Goal: Task Accomplishment & Management: Manage account settings

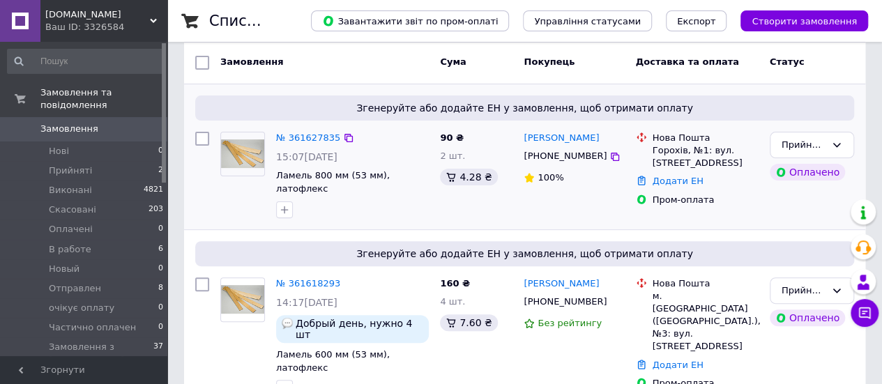
scroll to position [139, 0]
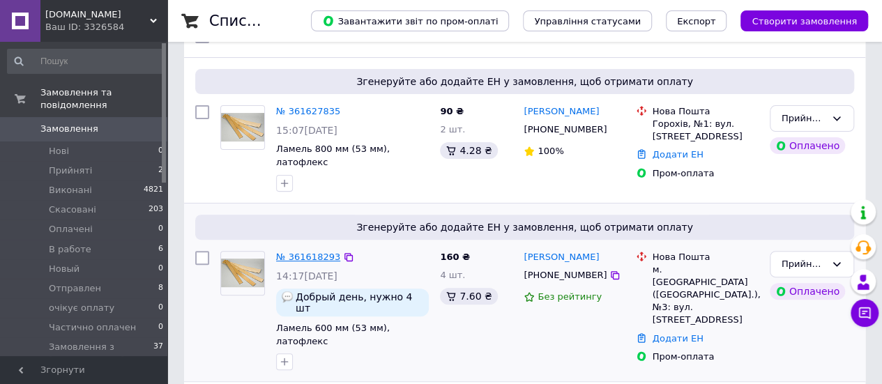
click at [319, 252] on link "№ 361618293" at bounding box center [308, 257] width 64 height 10
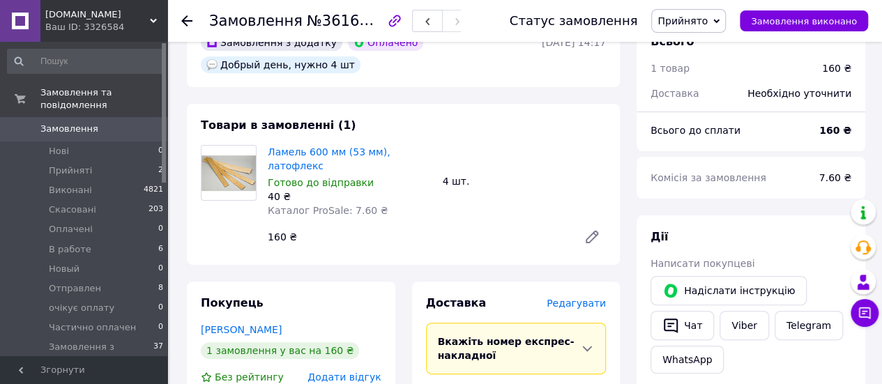
scroll to position [70, 0]
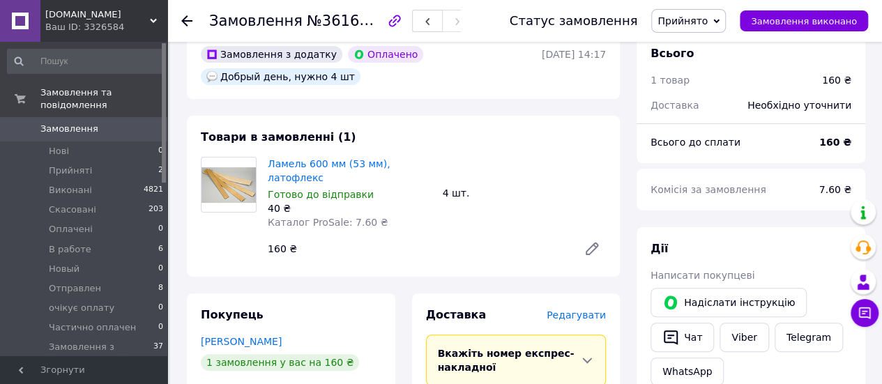
click at [208, 20] on div at bounding box center [195, 21] width 28 height 42
drag, startPoint x: 213, startPoint y: 23, endPoint x: 294, endPoint y: 23, distance: 80.9
click at [294, 23] on h1 "Замовлення №361618293" at bounding box center [307, 21] width 197 height 17
drag, startPoint x: 211, startPoint y: 20, endPoint x: 390, endPoint y: 33, distance: 179.6
click at [390, 33] on div "Замовлення №361618293" at bounding box center [345, 21] width 273 height 42
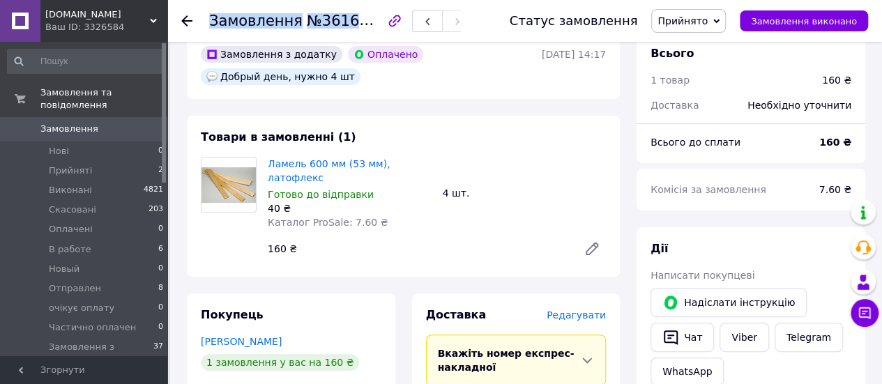
copy h1 "Замовлення №361618293"
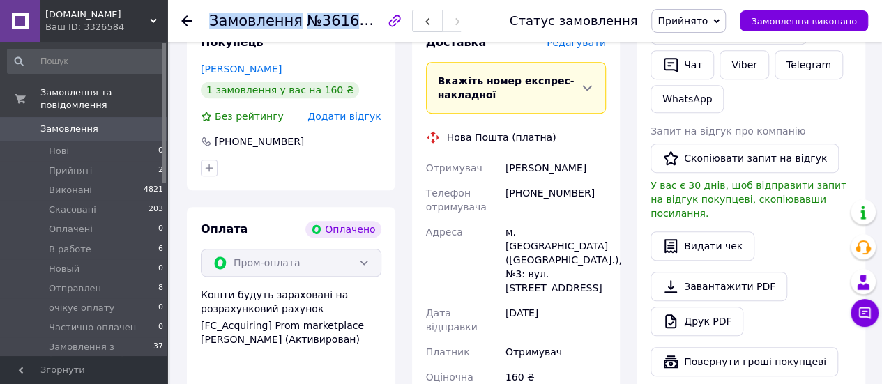
scroll to position [349, 0]
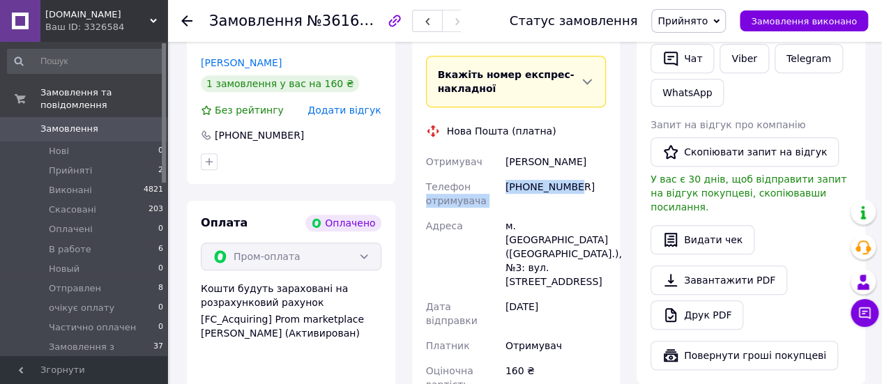
drag, startPoint x: 500, startPoint y: 178, endPoint x: 572, endPoint y: 186, distance: 71.6
click at [572, 186] on div "Отримувач [PERSON_NAME] Телефон отримувача [PHONE_NUMBER] [GEOGRAPHIC_DATA] м. …" at bounding box center [516, 273] width 186 height 248
click at [566, 200] on div "[PHONE_NUMBER]" at bounding box center [556, 193] width 106 height 39
drag, startPoint x: 501, startPoint y: 197, endPoint x: 500, endPoint y: 186, distance: 10.5
click at [502, 197] on div "Отримувач [PERSON_NAME] Телефон отримувача [PHONE_NUMBER] [GEOGRAPHIC_DATA] м. …" at bounding box center [516, 273] width 186 height 248
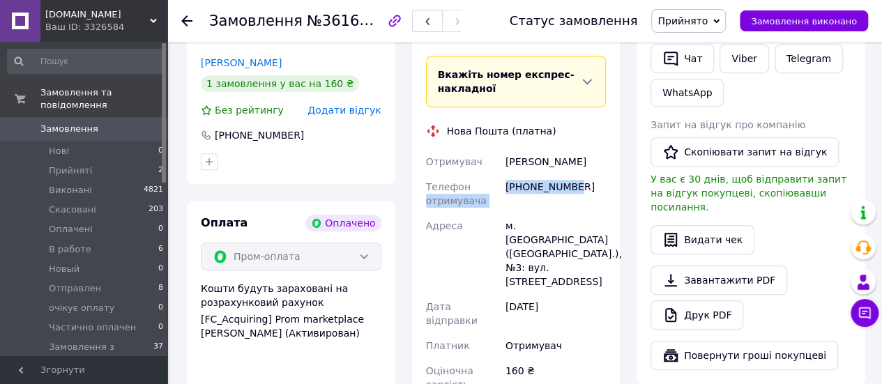
click at [495, 180] on div "Телефон отримувача" at bounding box center [462, 193] width 79 height 39
click at [480, 213] on div "Адреса" at bounding box center [462, 253] width 79 height 81
drag, startPoint x: 502, startPoint y: 175, endPoint x: 575, endPoint y: 178, distance: 73.3
click at [575, 178] on div "[PHONE_NUMBER]" at bounding box center [556, 193] width 106 height 39
copy div "[PHONE_NUMBER]"
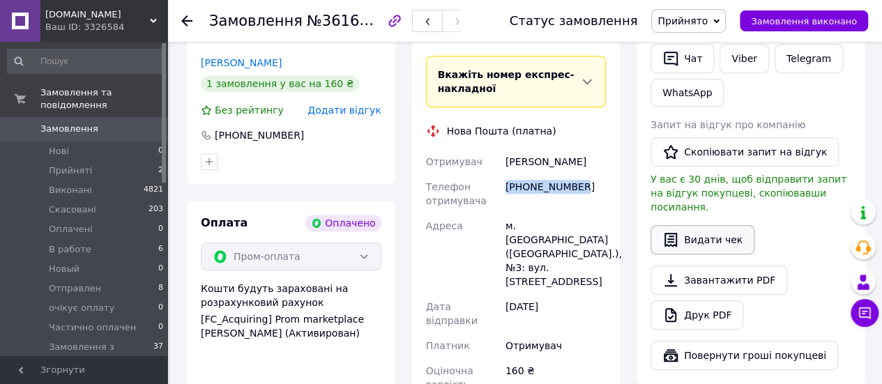
click at [678, 228] on button "Видати чек" at bounding box center [702, 239] width 104 height 29
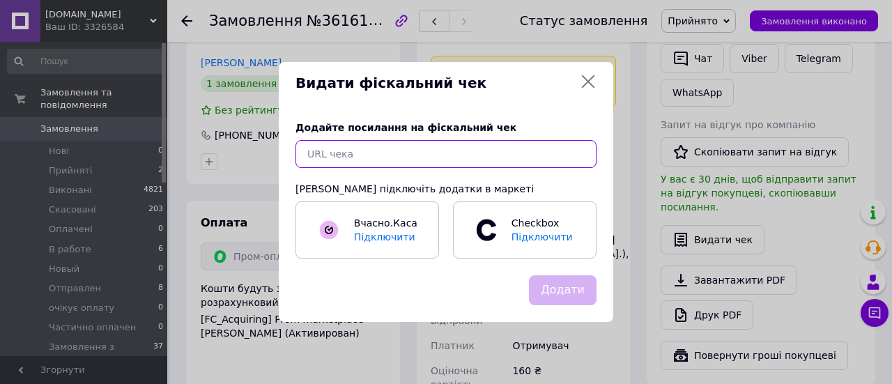
click at [337, 165] on input "text" at bounding box center [446, 154] width 301 height 28
paste input "[URL][DOMAIN_NAME]"
type input "[URL][DOMAIN_NAME]"
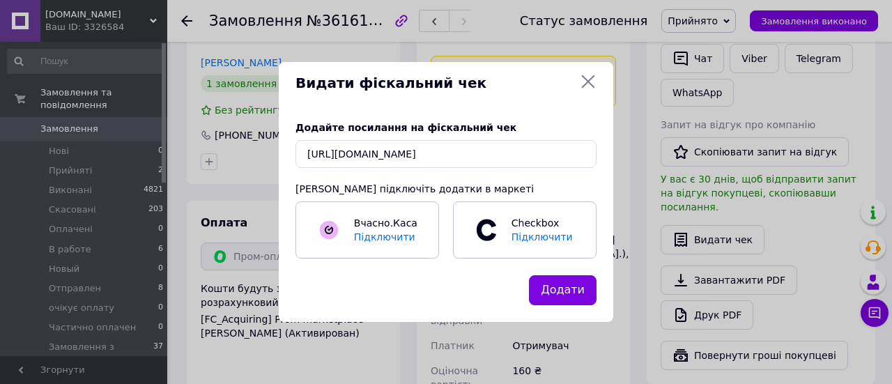
click at [551, 294] on button "Додати" at bounding box center [563, 290] width 68 height 30
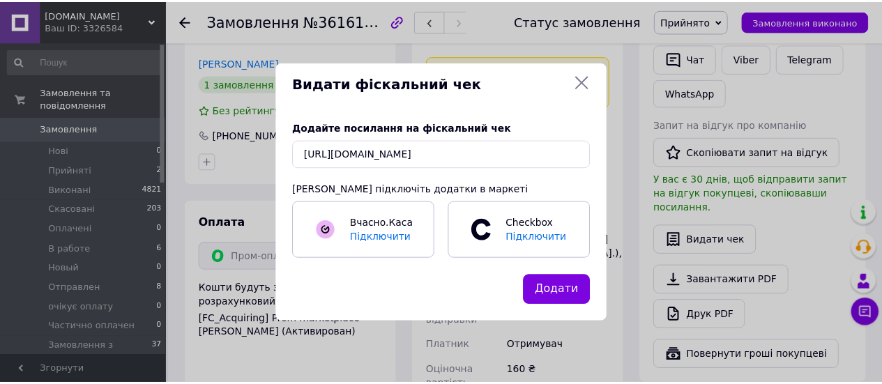
scroll to position [0, 0]
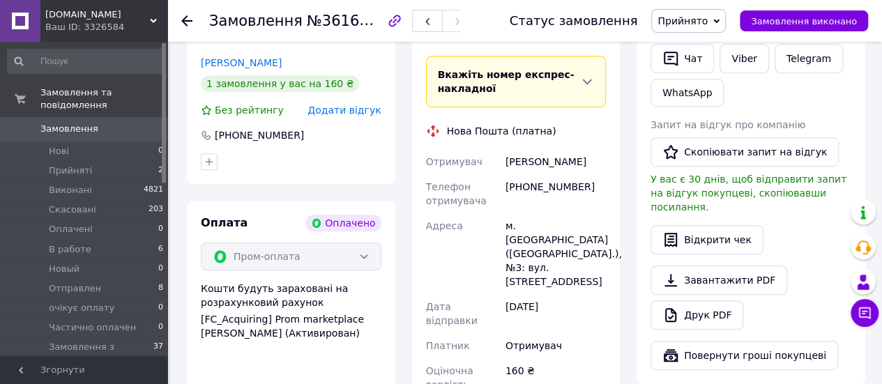
click at [191, 24] on icon at bounding box center [186, 20] width 11 height 11
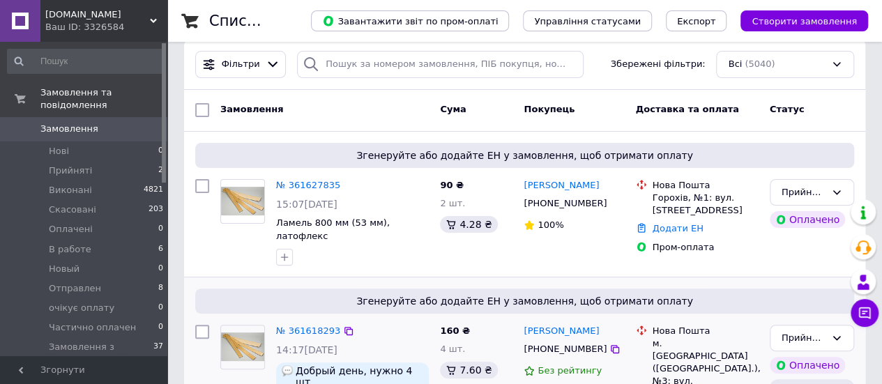
scroll to position [139, 0]
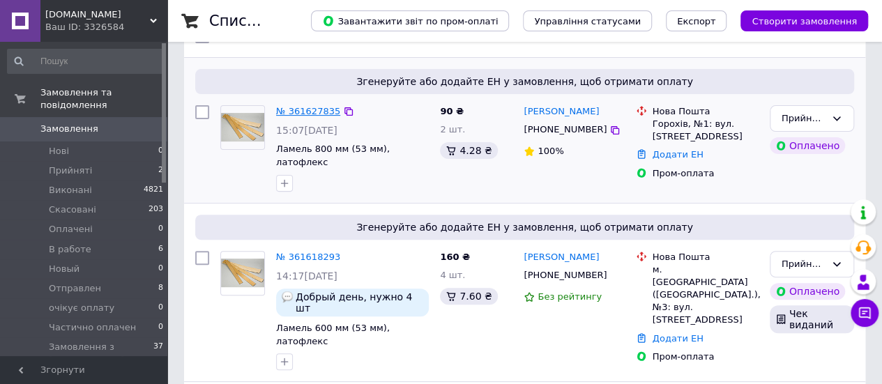
click at [318, 112] on link "№ 361627835" at bounding box center [308, 111] width 64 height 10
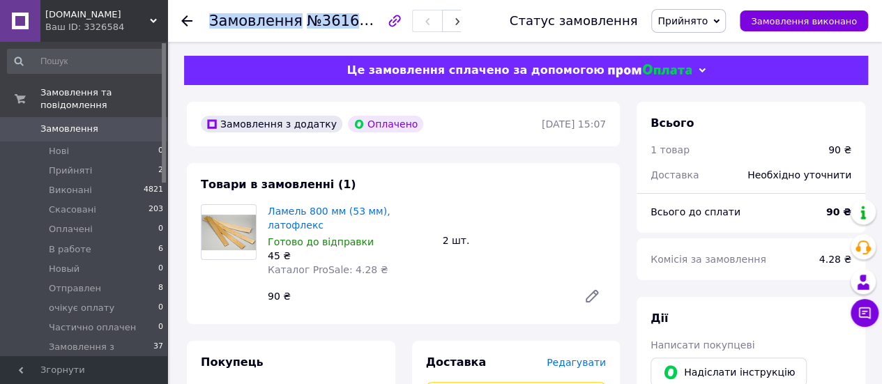
drag, startPoint x: 207, startPoint y: 20, endPoint x: 379, endPoint y: 22, distance: 172.2
click at [379, 22] on div "Замовлення №361627835 Статус замовлення Прийнято Виконано Скасовано Оплачено В …" at bounding box center [524, 21] width 687 height 42
copy h1 "Замовлення №361627835"
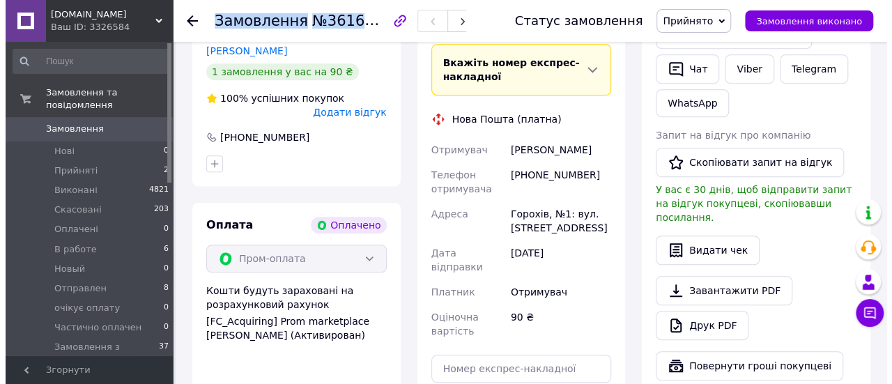
scroll to position [349, 0]
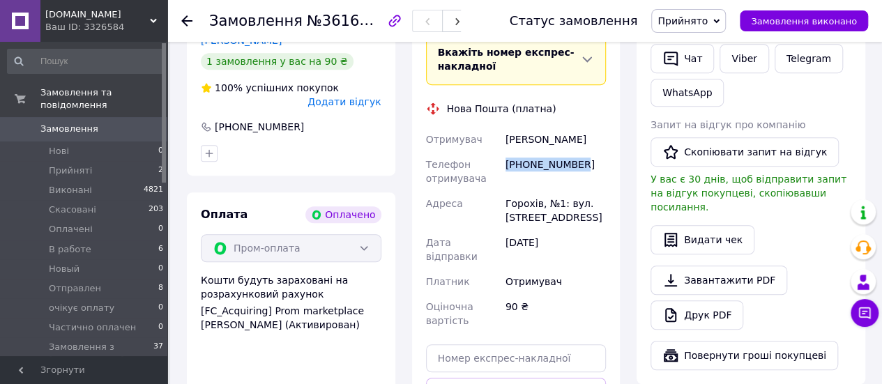
drag, startPoint x: 503, startPoint y: 150, endPoint x: 593, endPoint y: 160, distance: 89.8
click at [593, 160] on div "[PHONE_NUMBER]" at bounding box center [556, 171] width 106 height 39
copy div "[PHONE_NUMBER]"
click at [691, 225] on button "Видати чек" at bounding box center [702, 239] width 104 height 29
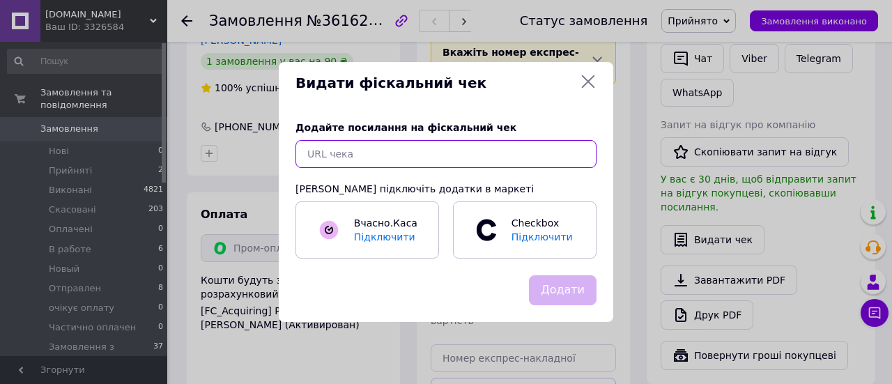
click at [429, 160] on input "text" at bounding box center [446, 154] width 301 height 28
paste input "[URL][DOMAIN_NAME]"
type input "[URL][DOMAIN_NAME]"
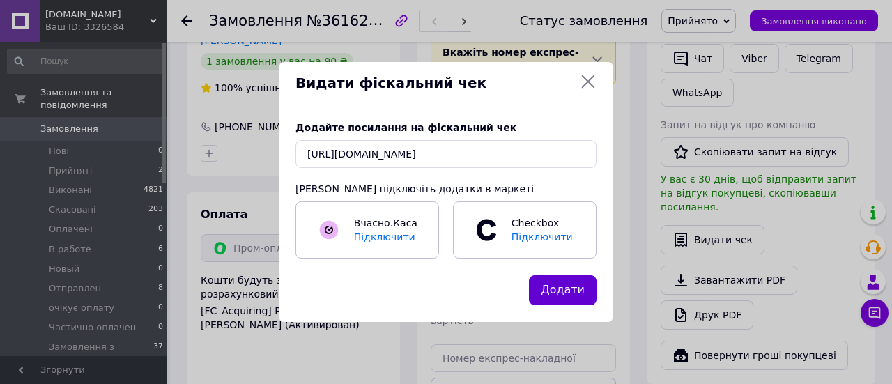
click at [555, 282] on button "Додати" at bounding box center [563, 290] width 68 height 30
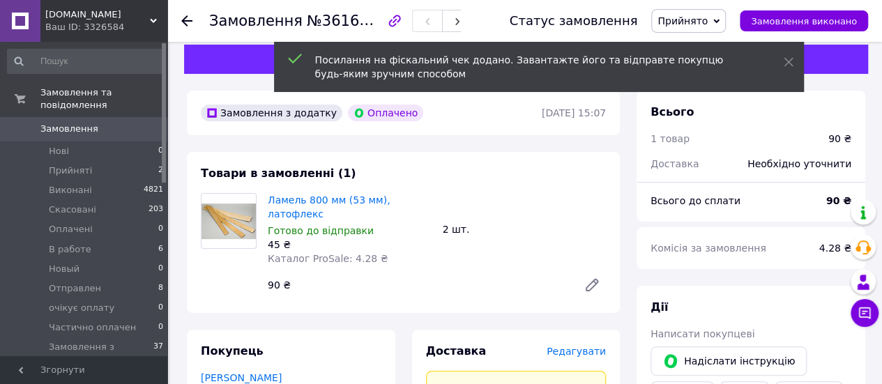
scroll to position [0, 0]
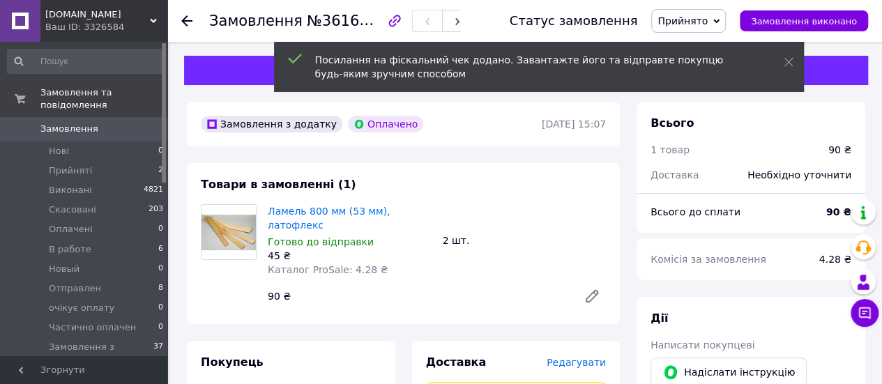
click at [188, 19] on icon at bounding box center [186, 20] width 11 height 11
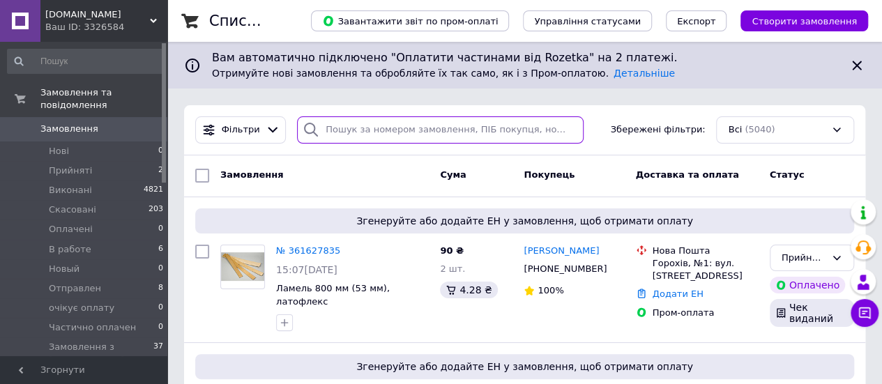
click at [351, 128] on input "search" at bounding box center [440, 129] width 286 height 27
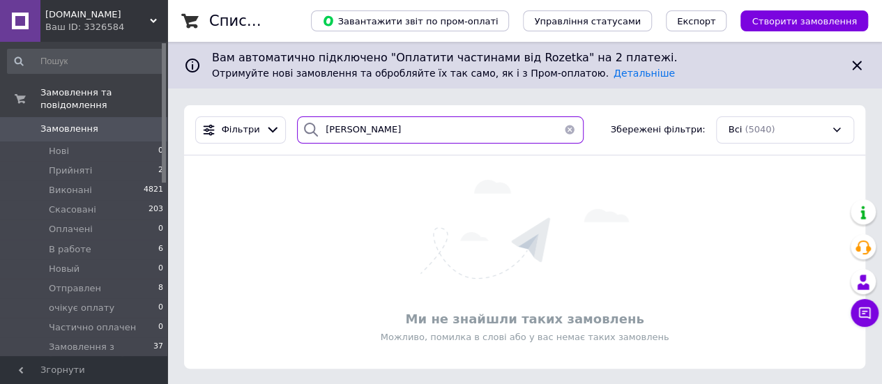
type input "[PERSON_NAME]"
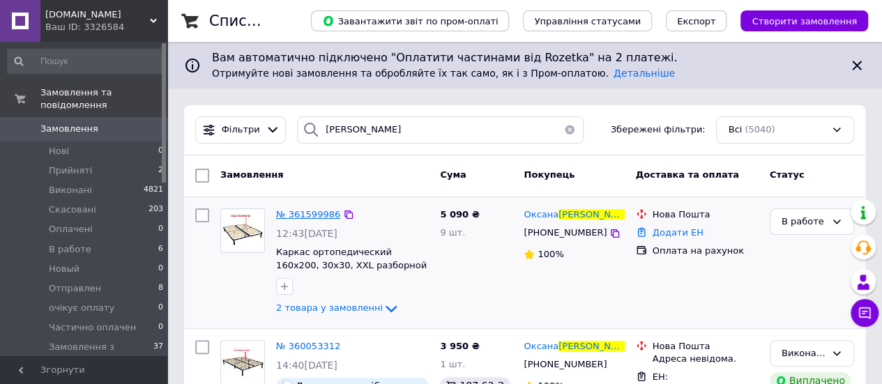
click at [325, 211] on span "№ 361599986" at bounding box center [308, 214] width 64 height 10
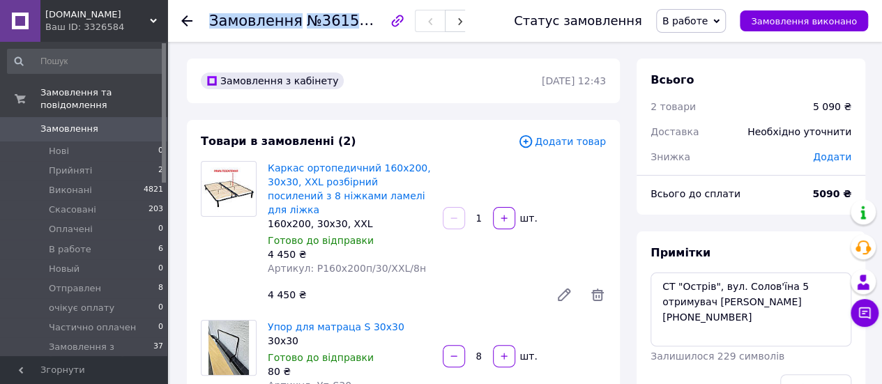
drag, startPoint x: 204, startPoint y: 17, endPoint x: 382, endPoint y: 25, distance: 177.9
click at [382, 25] on div "Замовлення №361599986 Статус замовлення В работе Прийнято Виконано Скасовано Оп…" at bounding box center [524, 21] width 687 height 42
copy h1 "Замовлення №361599986"
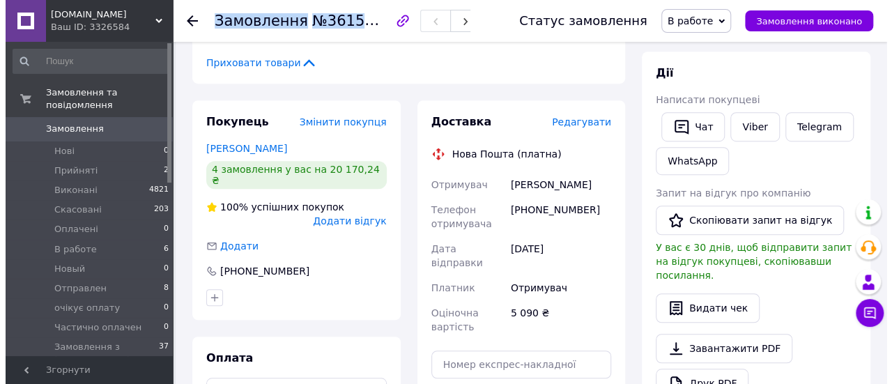
scroll to position [418, 0]
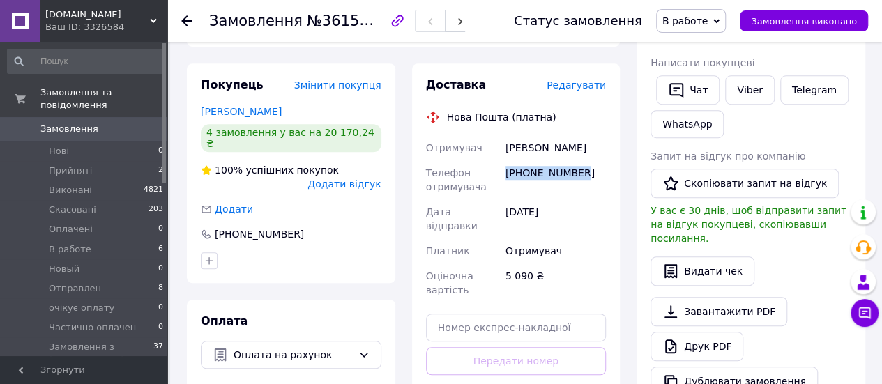
drag, startPoint x: 505, startPoint y: 161, endPoint x: 591, endPoint y: 168, distance: 86.7
click at [591, 168] on div "[PHONE_NUMBER]" at bounding box center [556, 179] width 106 height 39
copy div "[PHONE_NUMBER]"
click at [679, 257] on button "Видати чек" at bounding box center [702, 271] width 104 height 29
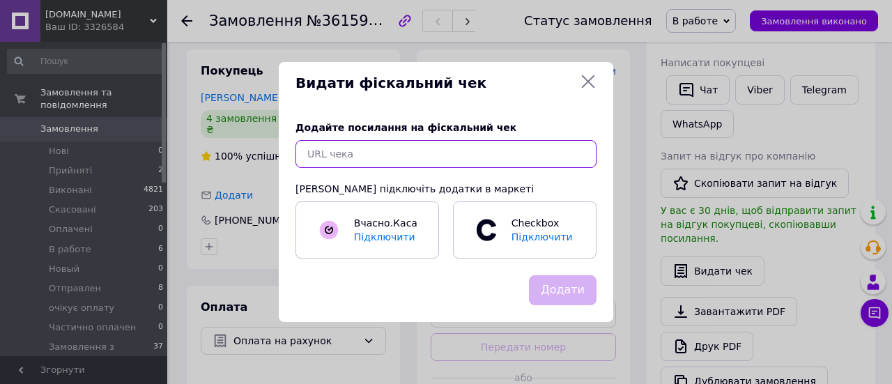
click at [402, 153] on input "text" at bounding box center [446, 154] width 301 height 28
paste input "[URL][DOMAIN_NAME]"
type input "[URL][DOMAIN_NAME]"
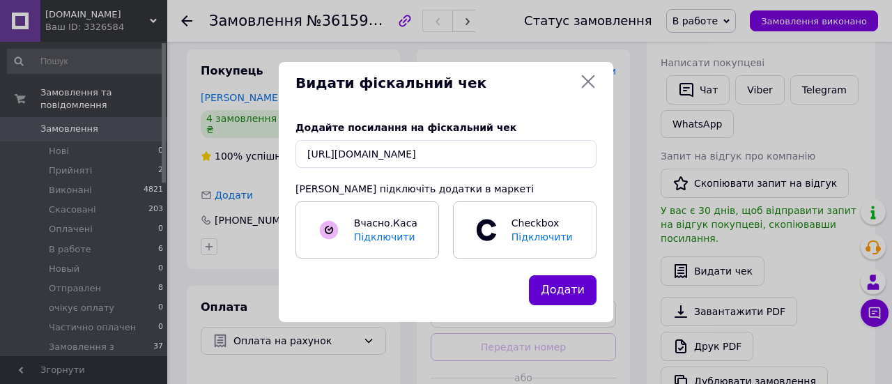
click at [558, 286] on button "Додати" at bounding box center [563, 290] width 68 height 30
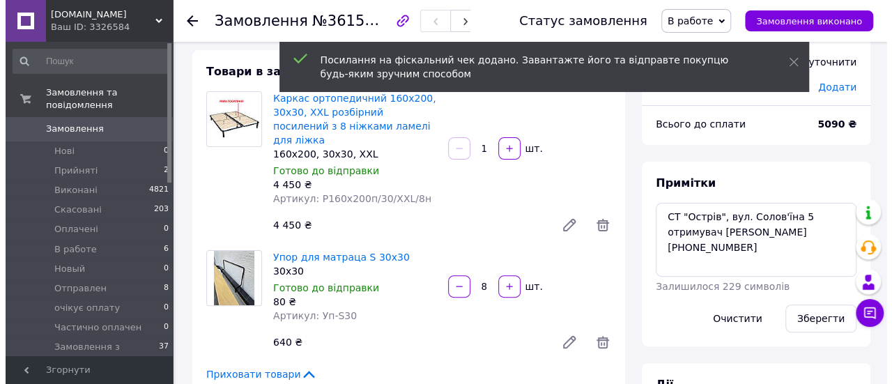
scroll to position [0, 0]
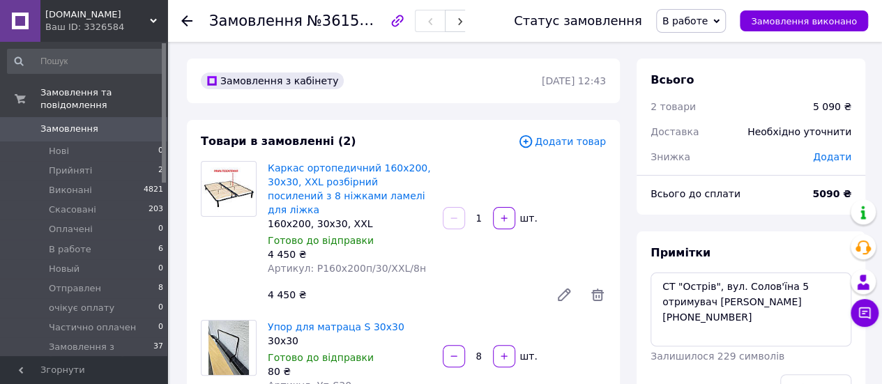
click at [186, 21] on use at bounding box center [186, 20] width 11 height 11
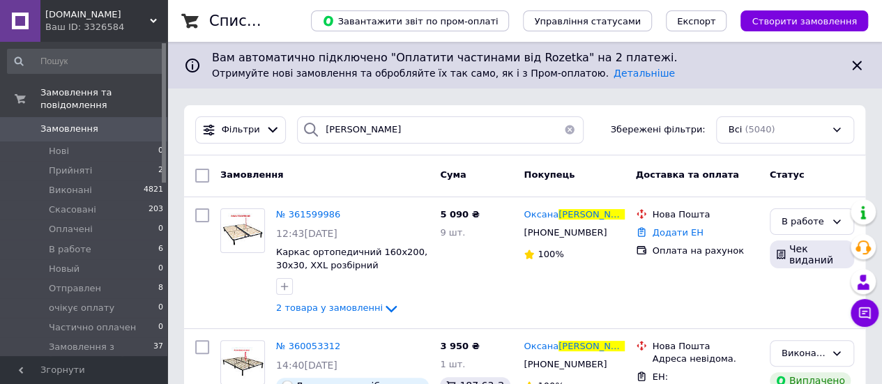
click at [562, 123] on button "button" at bounding box center [570, 129] width 28 height 27
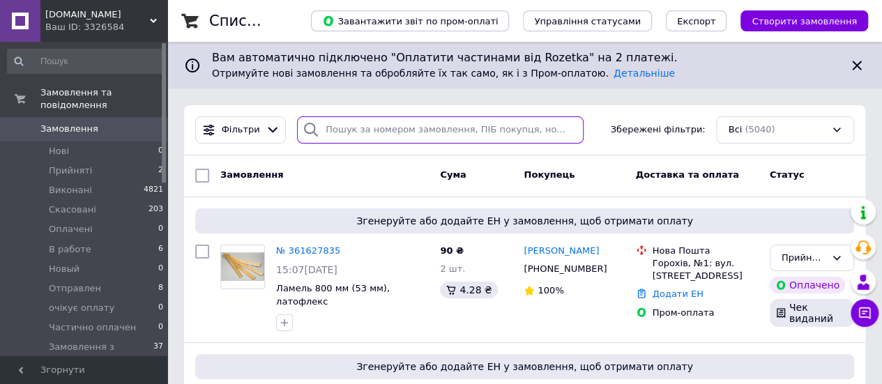
click at [360, 134] on input "search" at bounding box center [440, 129] width 286 height 27
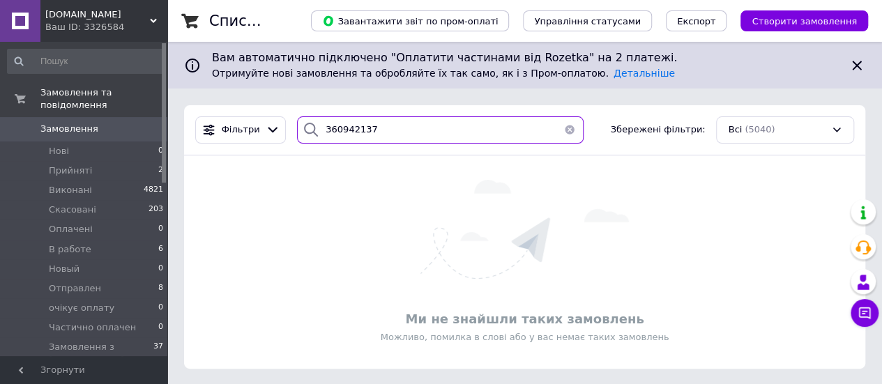
type input "360942137"
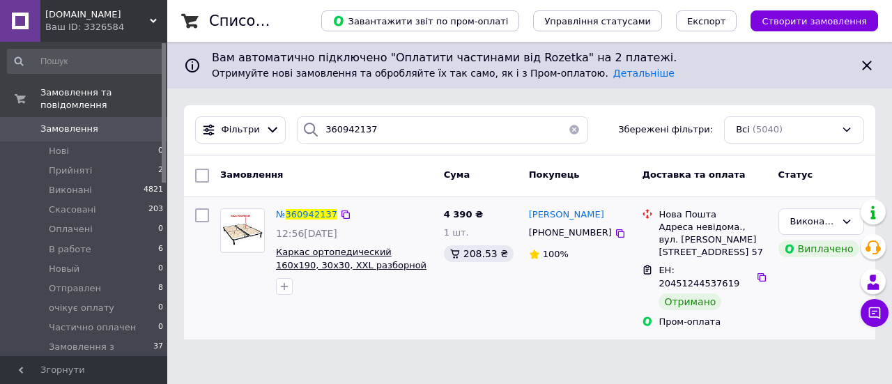
click at [337, 260] on span "Каркас ортопедический 160х190, 30х30, XXL разборной усиленный с 8 ножками ламел…" at bounding box center [352, 271] width 153 height 49
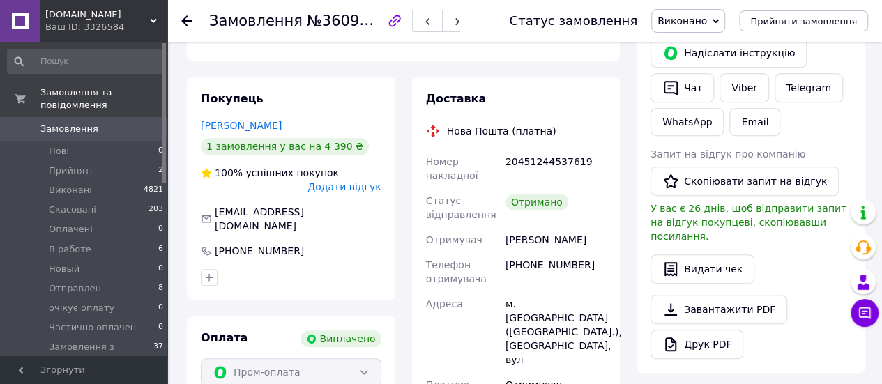
scroll to position [279, 0]
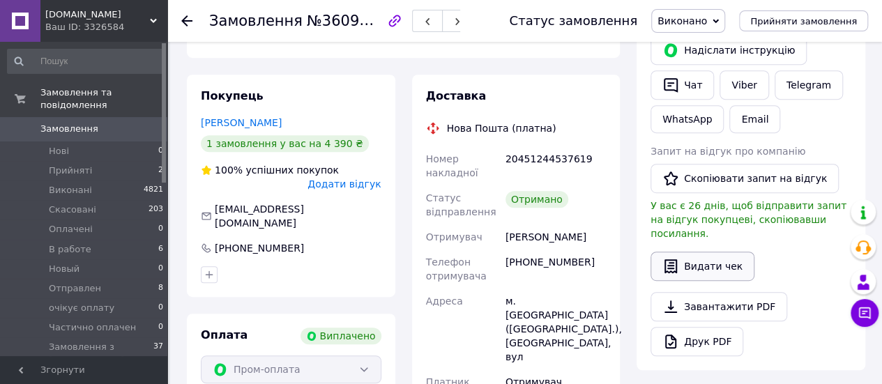
click at [661, 254] on button "Видати чек" at bounding box center [702, 266] width 104 height 29
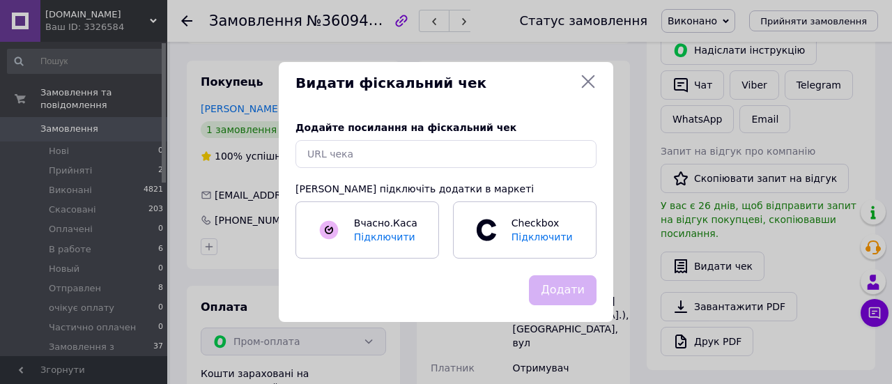
click at [588, 79] on icon at bounding box center [588, 81] width 17 height 17
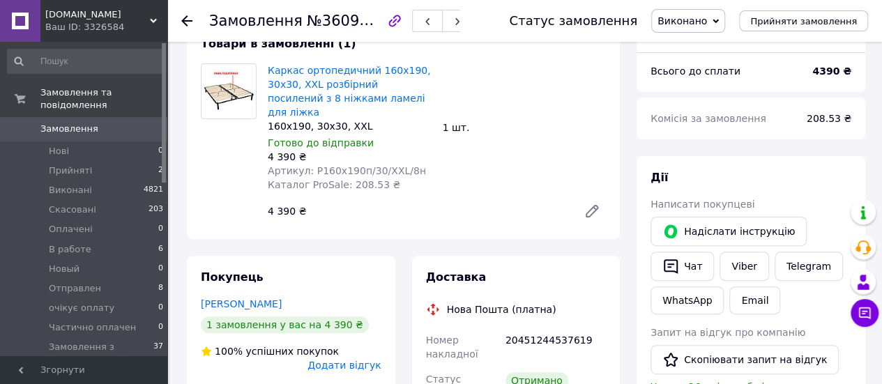
scroll to position [70, 0]
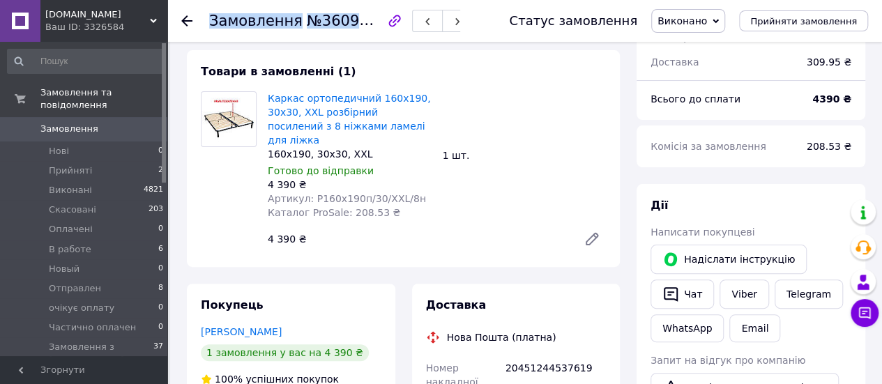
drag, startPoint x: 209, startPoint y: 19, endPoint x: 379, endPoint y: 19, distance: 170.1
click at [379, 19] on h1 "Замовлення №360942137" at bounding box center [307, 21] width 197 height 17
copy h1 "Замовлення №360942137"
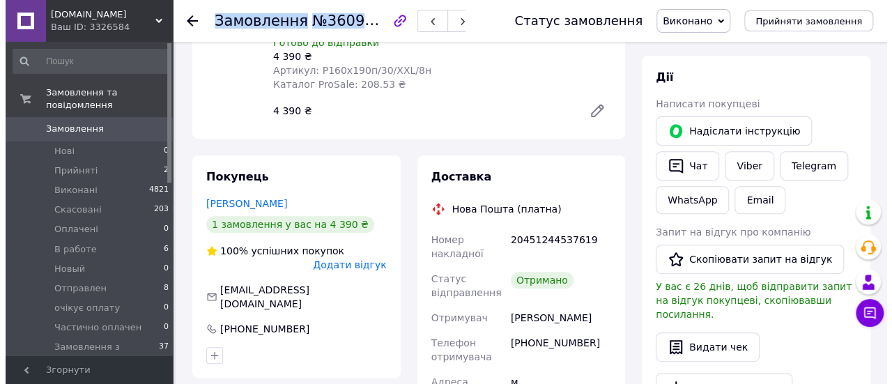
scroll to position [279, 0]
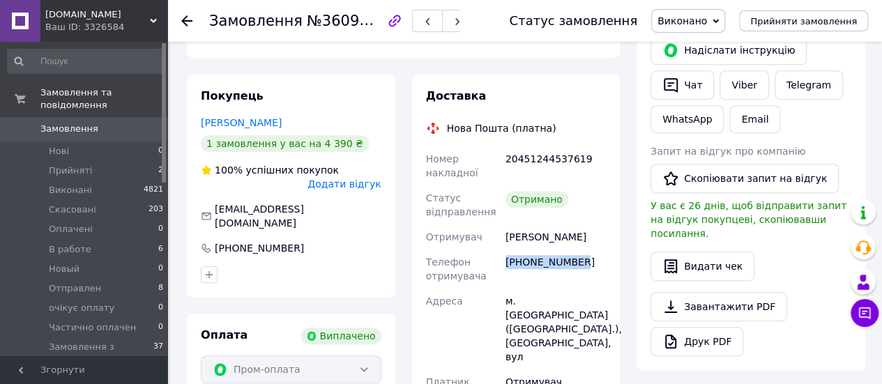
drag, startPoint x: 503, startPoint y: 252, endPoint x: 579, endPoint y: 254, distance: 75.3
click at [579, 254] on div "[PHONE_NUMBER]" at bounding box center [556, 269] width 106 height 39
copy div "[PHONE_NUMBER]"
click at [673, 258] on icon "button" at bounding box center [670, 266] width 17 height 17
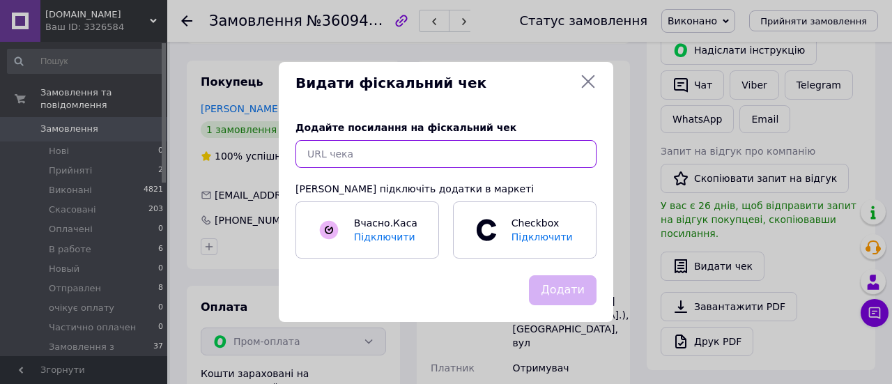
click at [402, 165] on input "text" at bounding box center [446, 154] width 301 height 28
paste input "https://cabinet.tax.gov.ua/cashregs/check?id=5204250591&fn=4001184811&date=2025…"
type input "https://cabinet.tax.gov.ua/cashregs/check?id=5204250591&fn=4001184811&date=2025…"
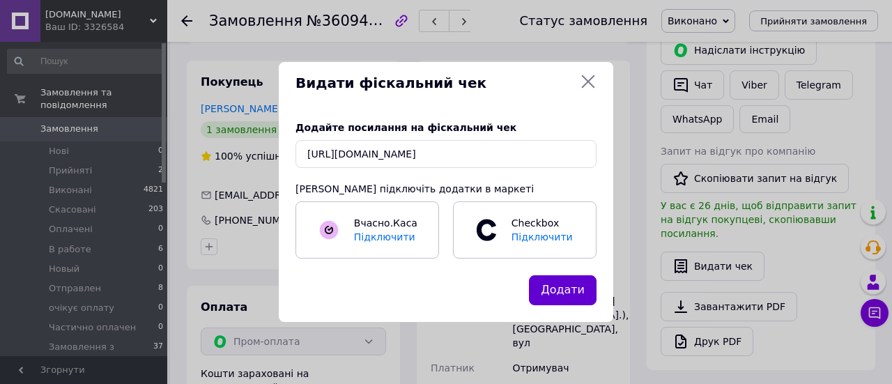
click at [567, 293] on button "Додати" at bounding box center [563, 290] width 68 height 30
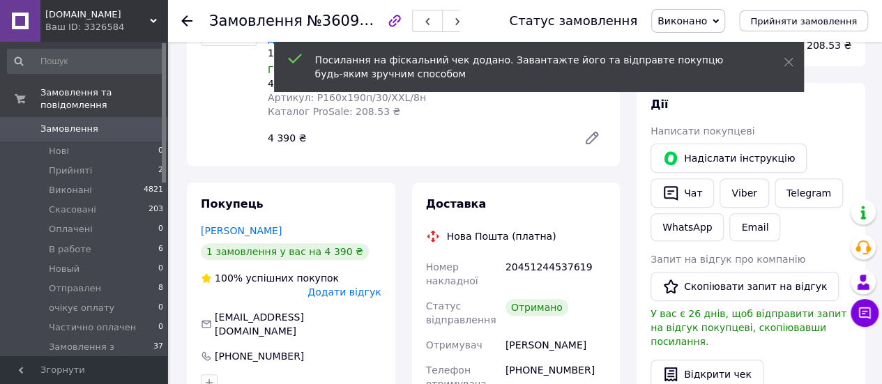
scroll to position [0, 0]
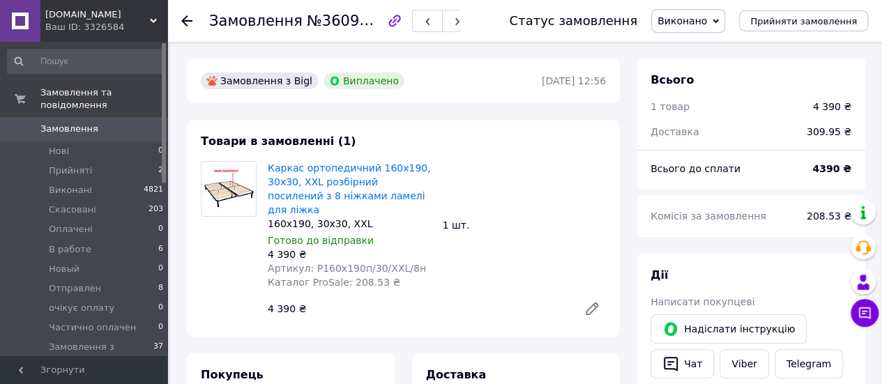
click at [190, 23] on icon at bounding box center [186, 20] width 11 height 11
